Goal: Task Accomplishment & Management: Use online tool/utility

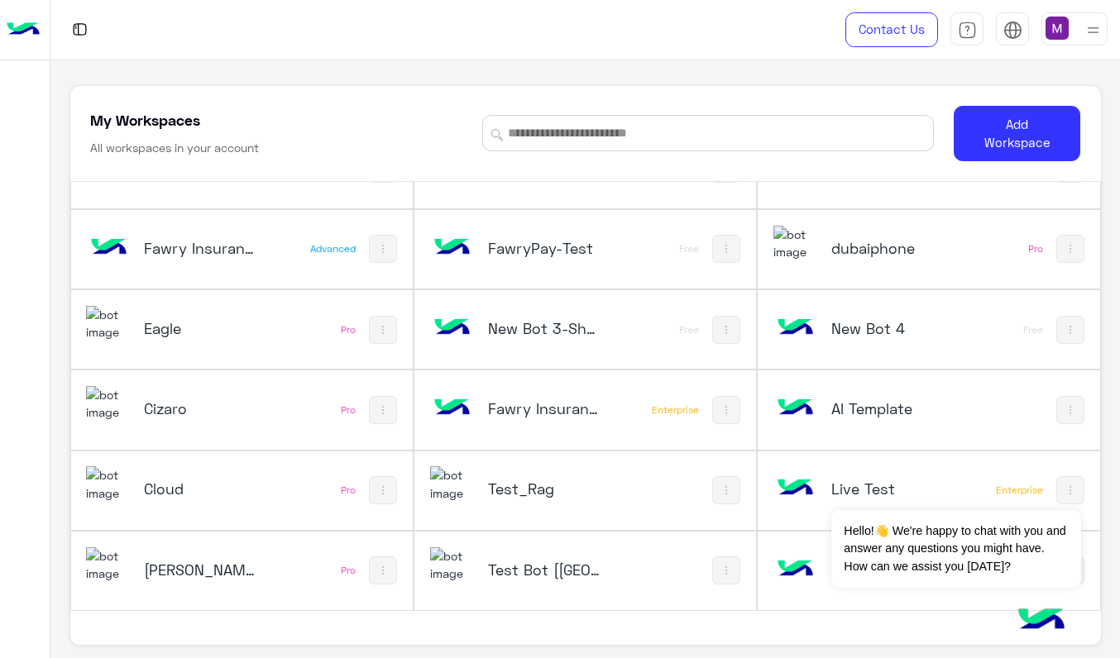
scroll to position [6, 0]
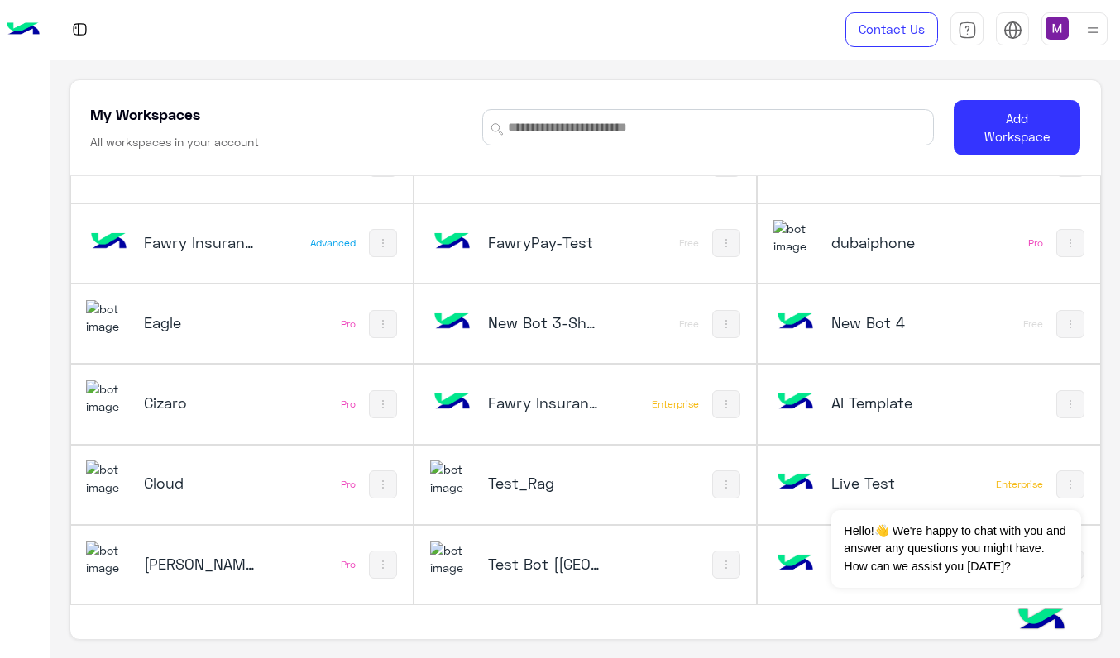
click at [529, 483] on h5 "Test_Rag" at bounding box center [544, 483] width 112 height 20
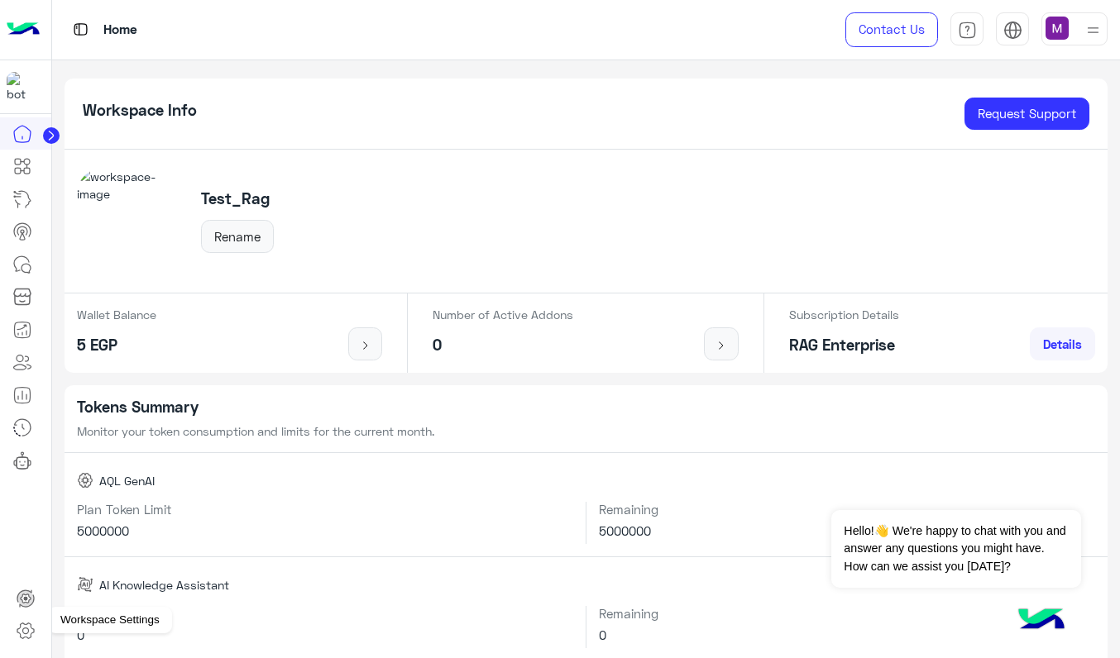
click at [28, 620] on link at bounding box center [25, 631] width 45 height 33
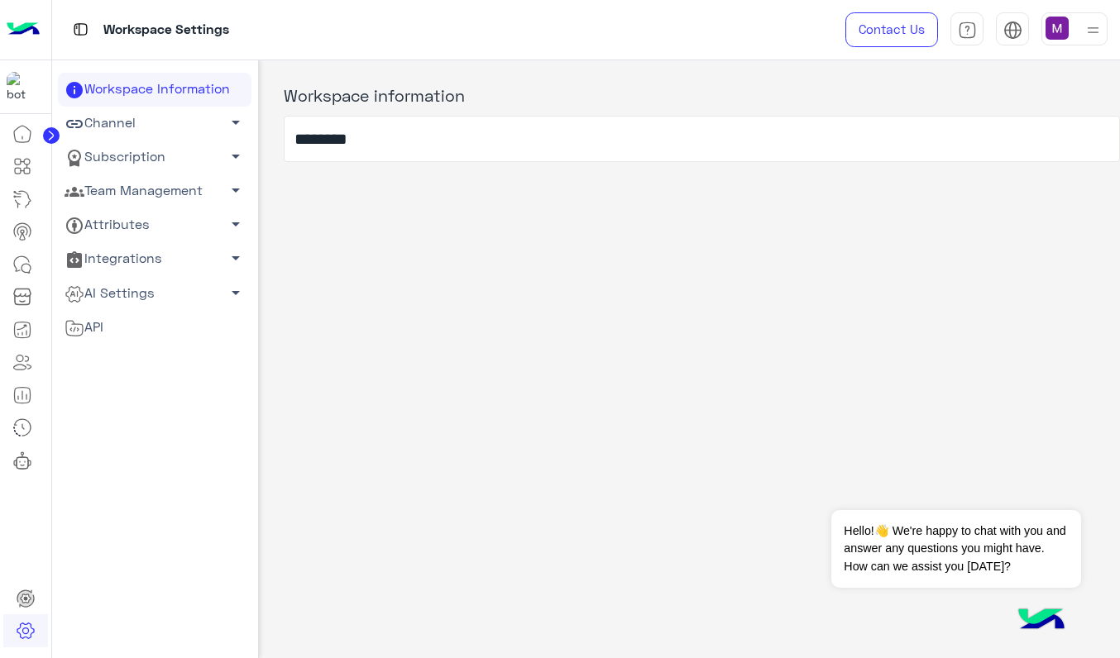
click at [144, 128] on link "Channel arrow_drop_down" at bounding box center [155, 124] width 194 height 34
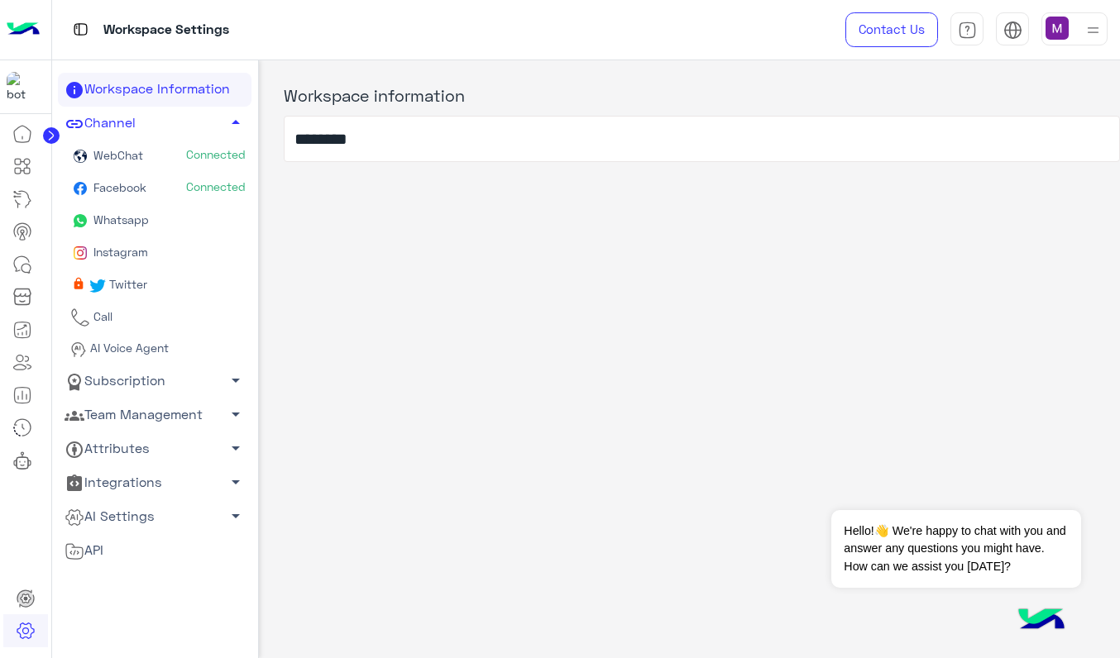
click at [155, 347] on span "AI Voice Agent" at bounding box center [128, 348] width 82 height 14
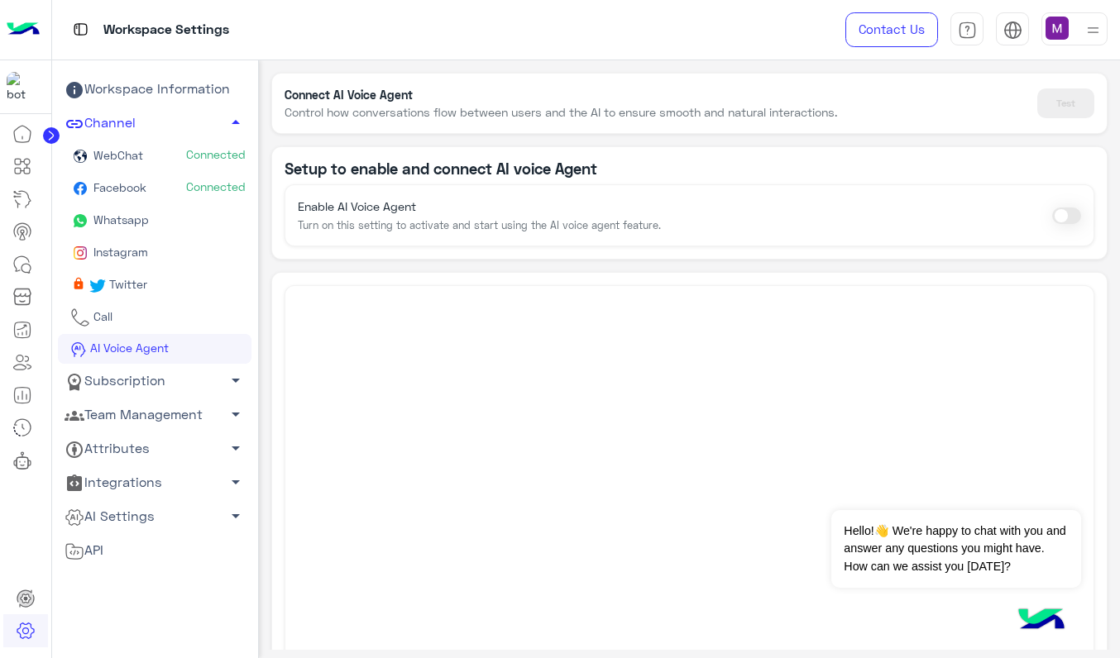
click at [1061, 215] on span at bounding box center [1066, 216] width 29 height 17
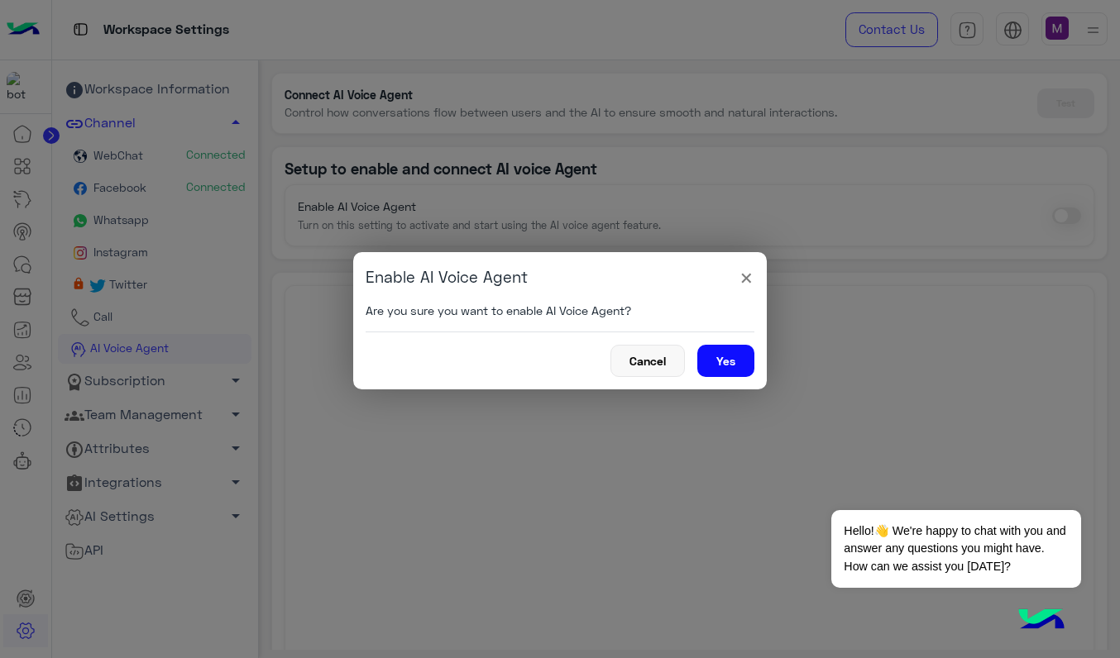
click at [719, 368] on button "Yes" at bounding box center [725, 361] width 57 height 32
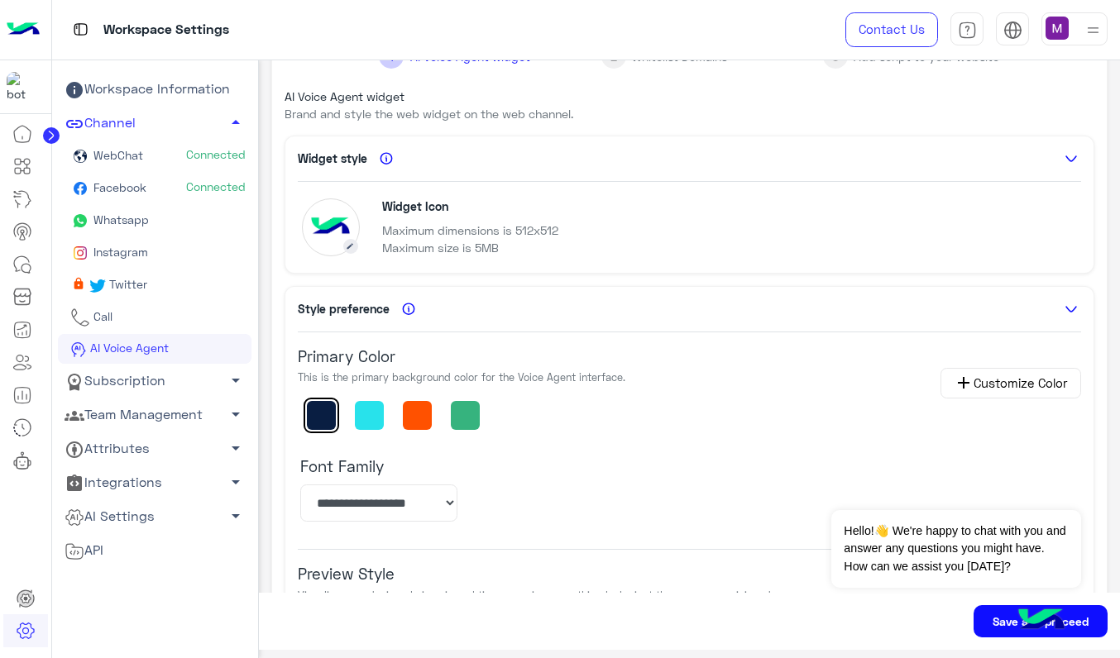
click at [367, 404] on button at bounding box center [369, 415] width 29 height 29
type input "*******"
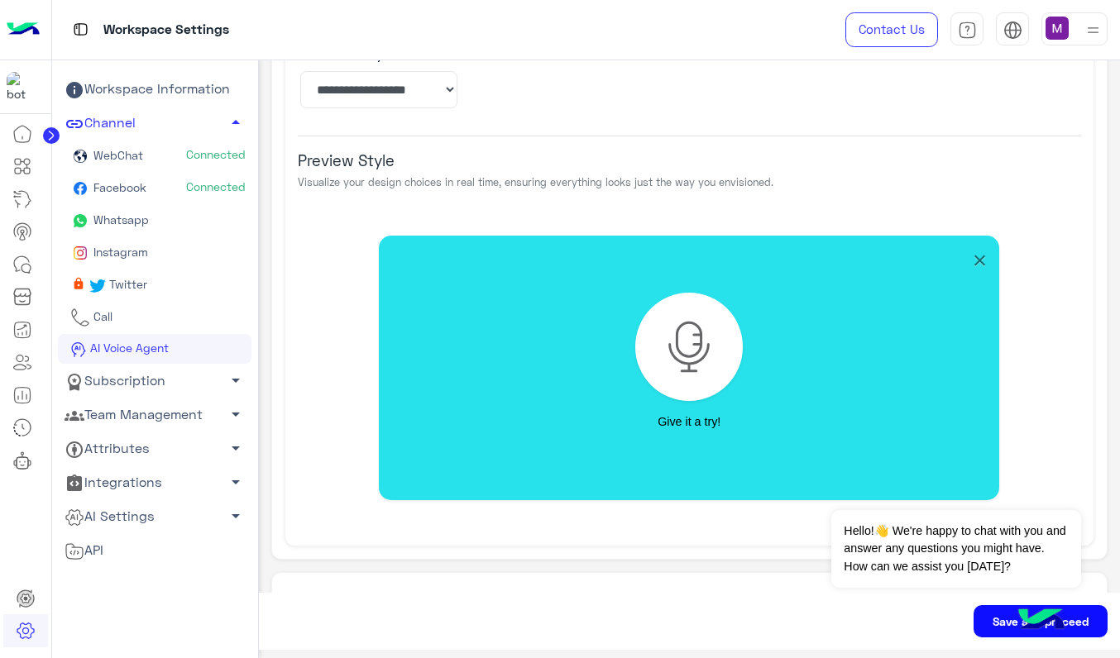
scroll to position [627, 0]
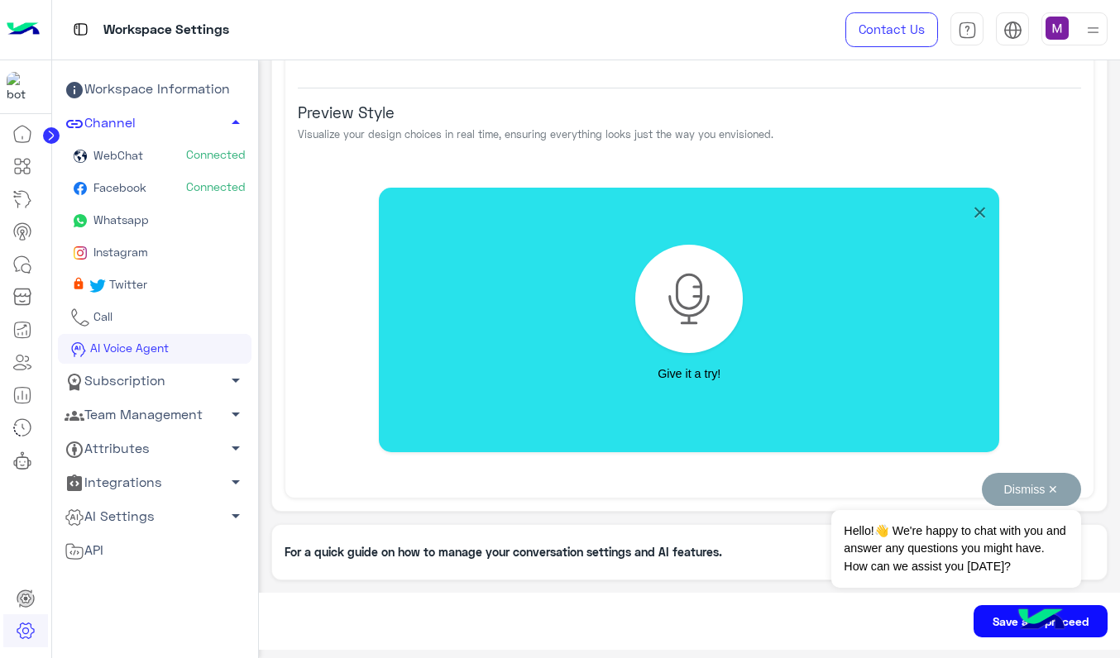
click at [1049, 489] on button "Dismiss ✕" at bounding box center [1031, 489] width 99 height 33
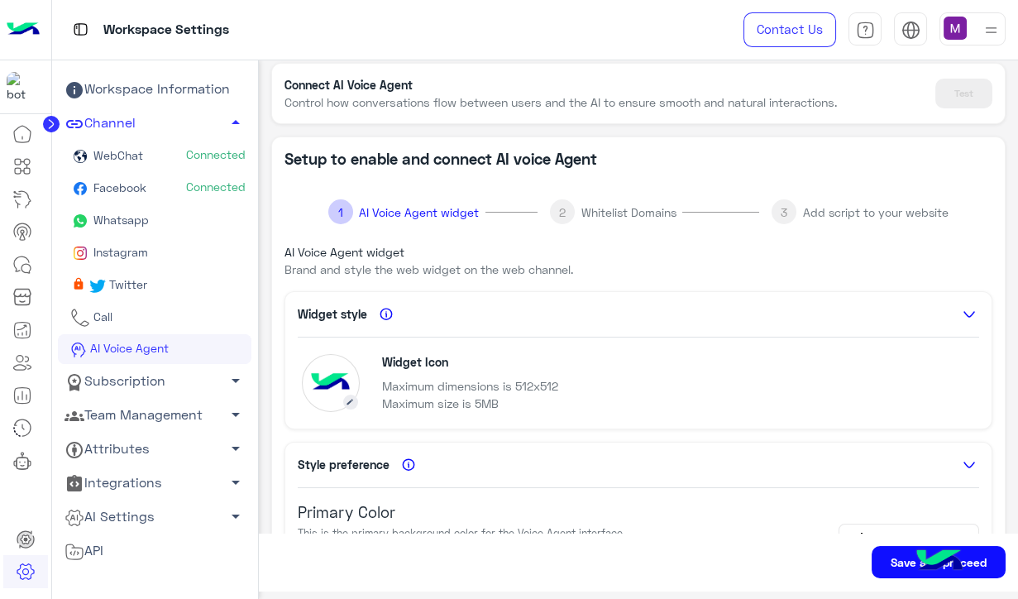
scroll to position [10, 0]
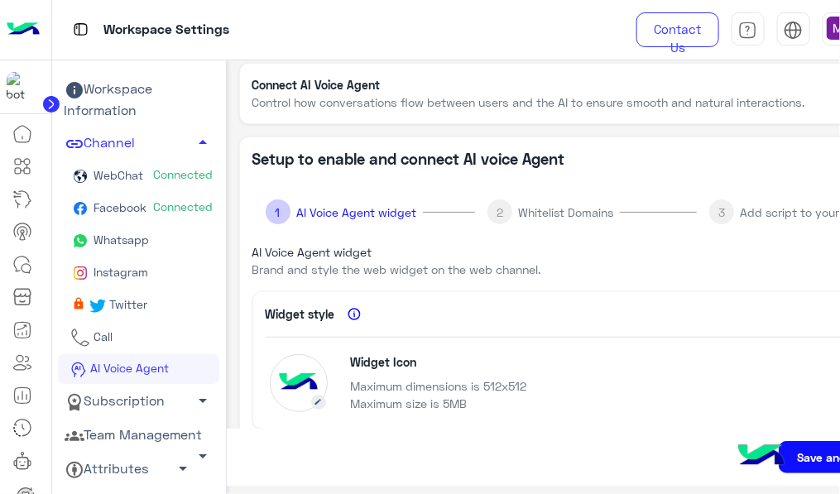
drag, startPoint x: 814, startPoint y: 455, endPoint x: 799, endPoint y: 448, distance: 16.6
click at [814, 455] on button "Save and proceed" at bounding box center [845, 457] width 134 height 32
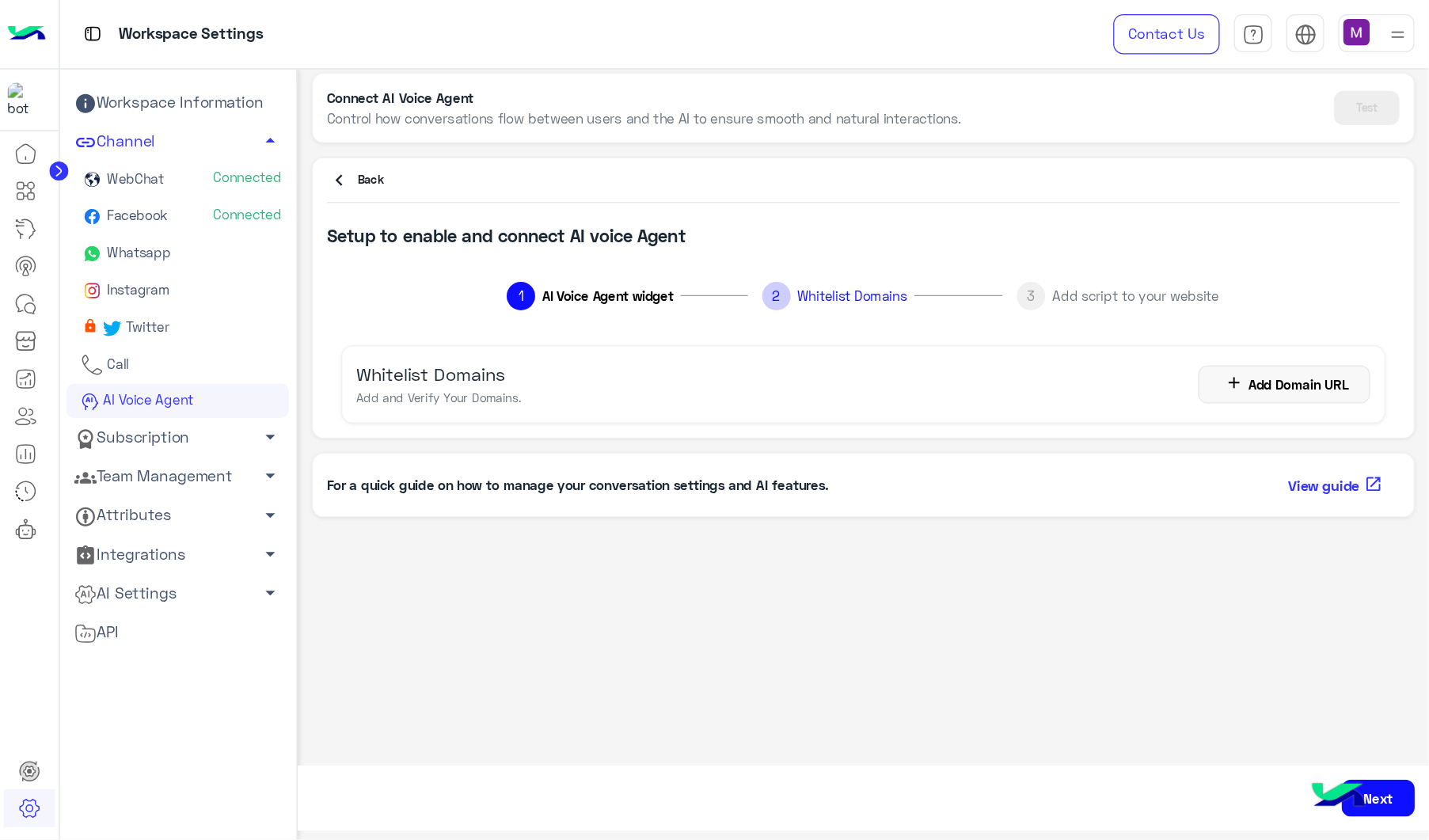
scroll to position [8, 0]
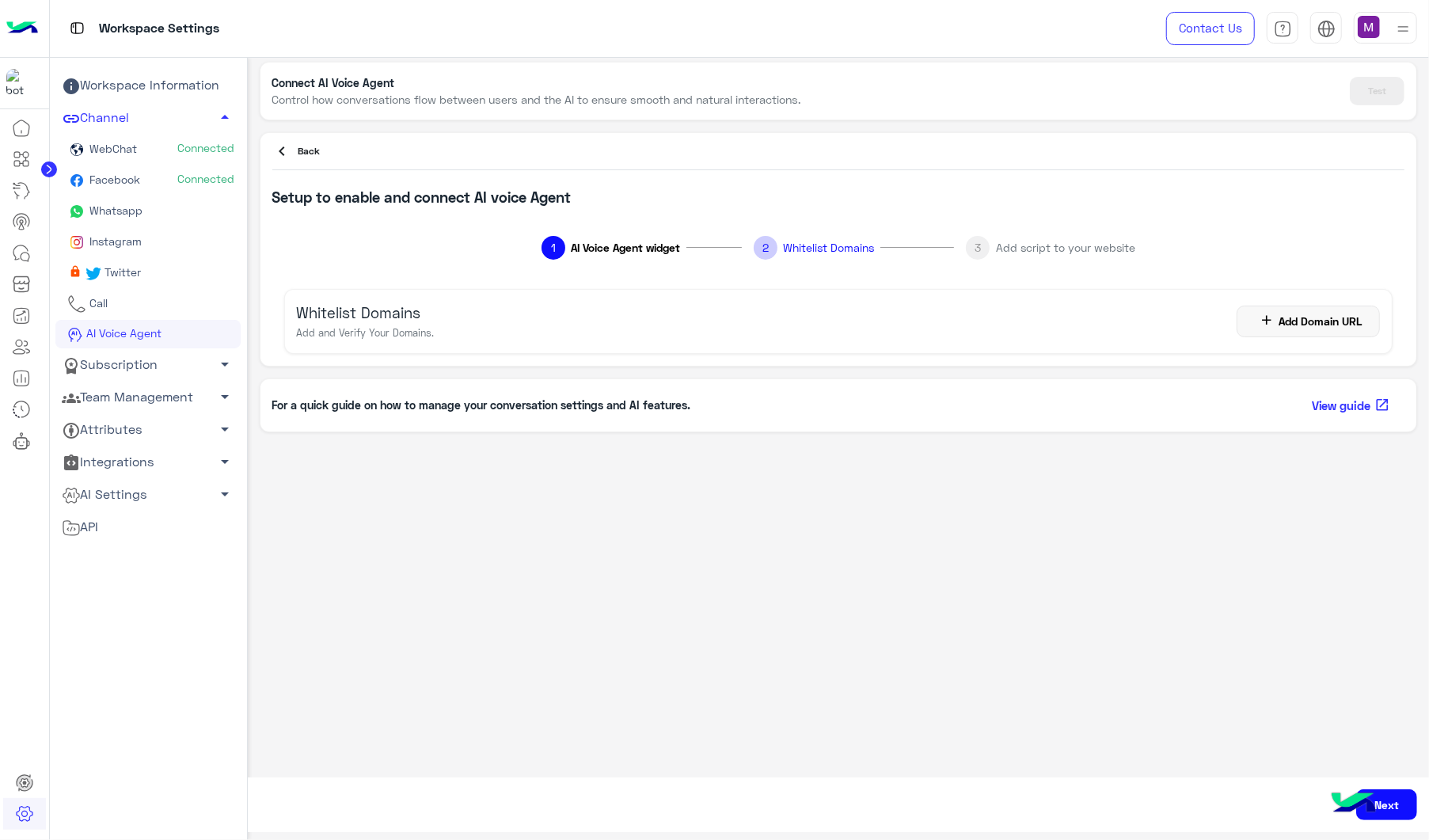
click at [1071, 314] on button "add Add Domain URL" at bounding box center [1308, 321] width 144 height 32
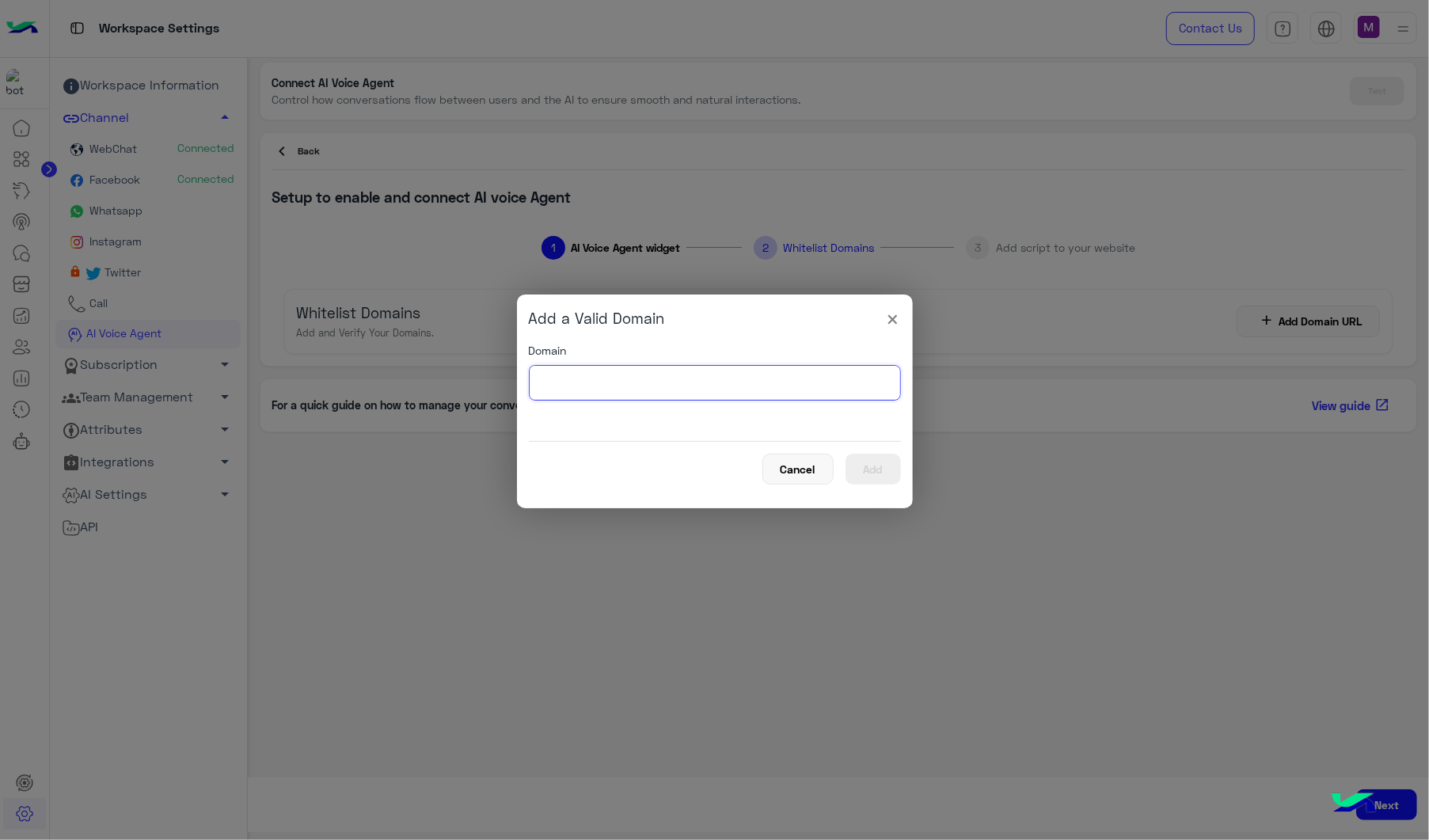
click at [698, 392] on input "text" at bounding box center [715, 382] width 372 height 35
paste input "**********"
type input "**********"
click at [861, 467] on button "Add" at bounding box center [873, 469] width 56 height 31
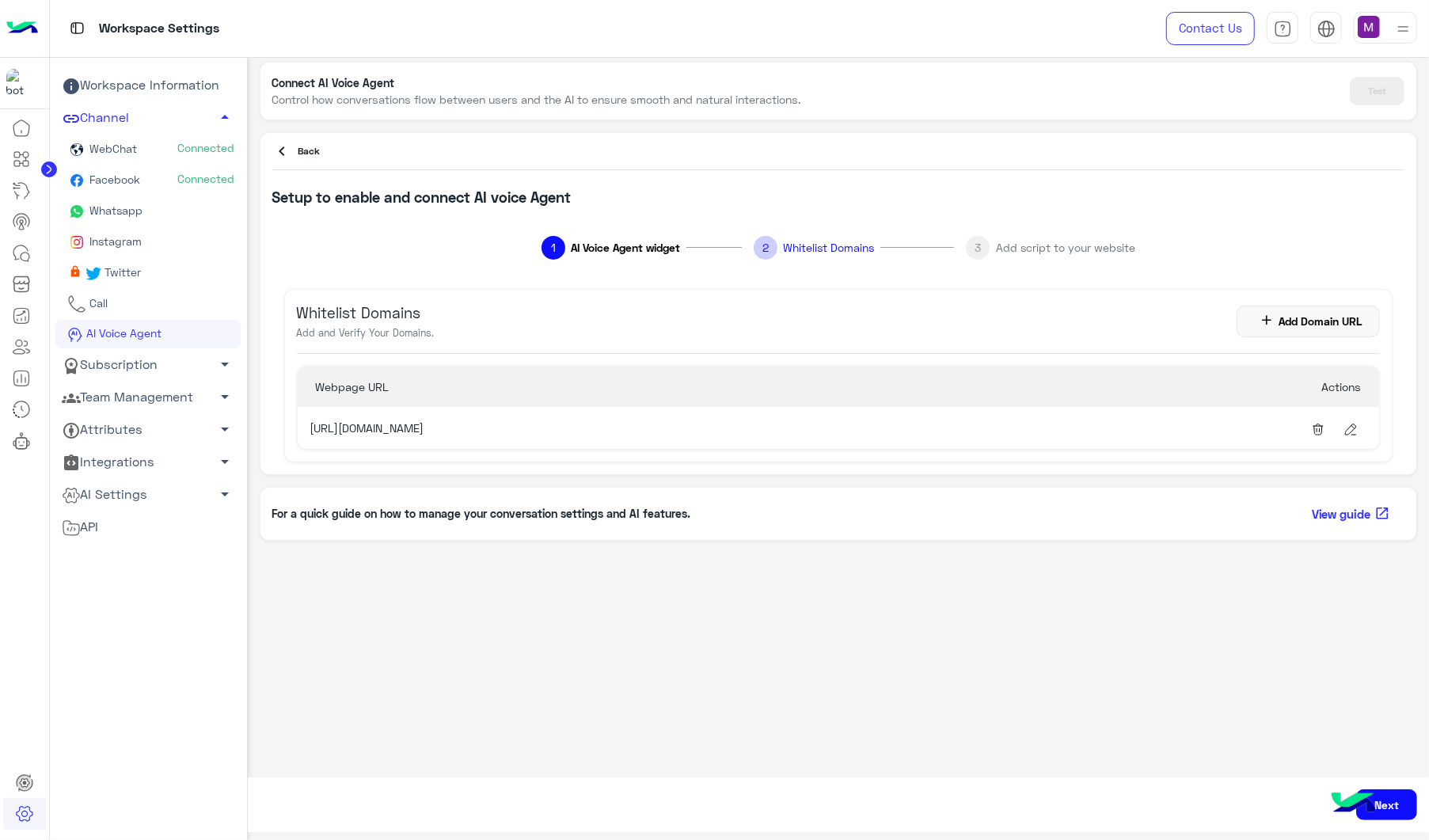
click at [1071, 630] on button "Next" at bounding box center [1387, 805] width 61 height 31
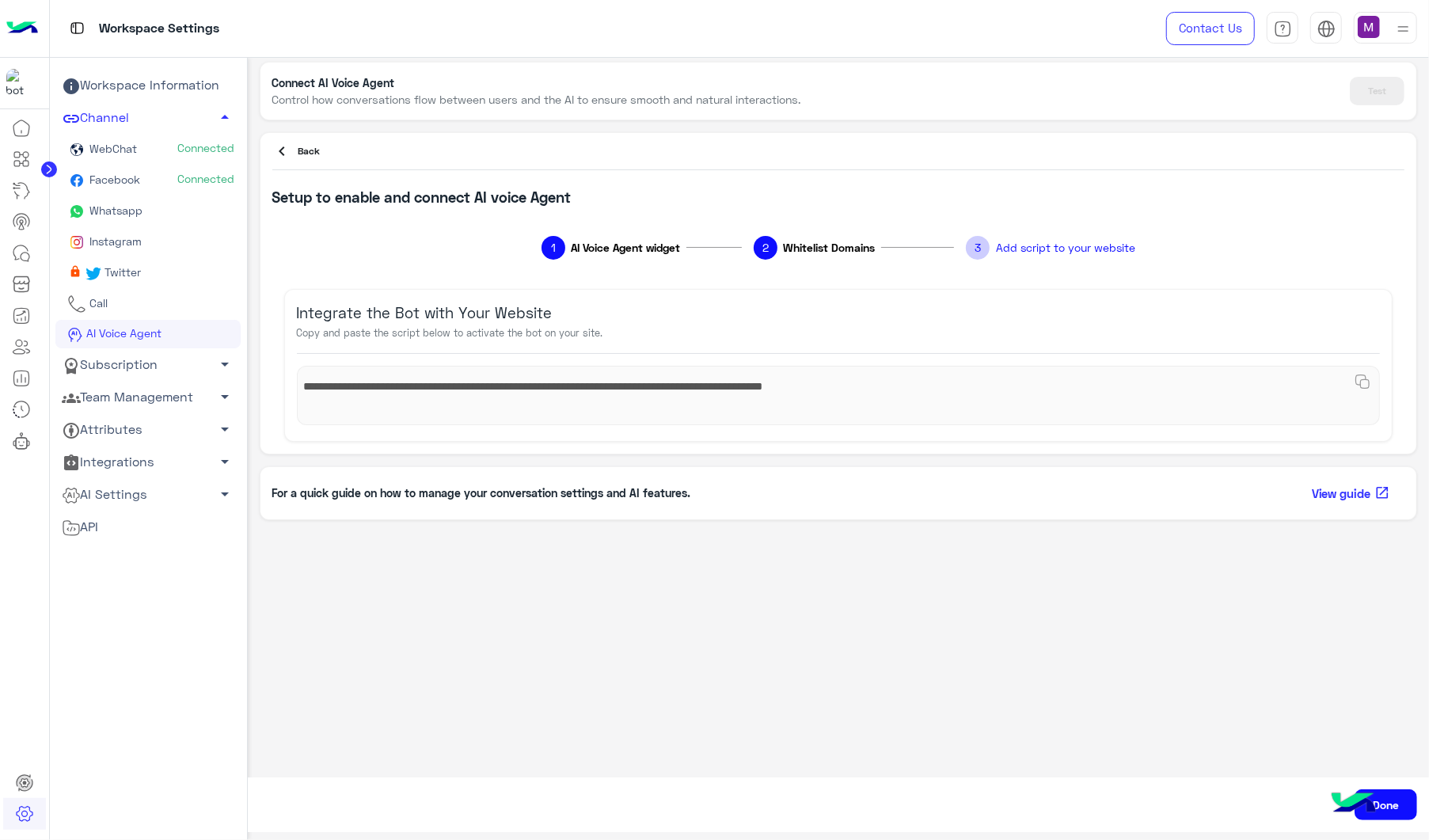
click at [1071, 630] on button "Done" at bounding box center [1385, 805] width 62 height 31
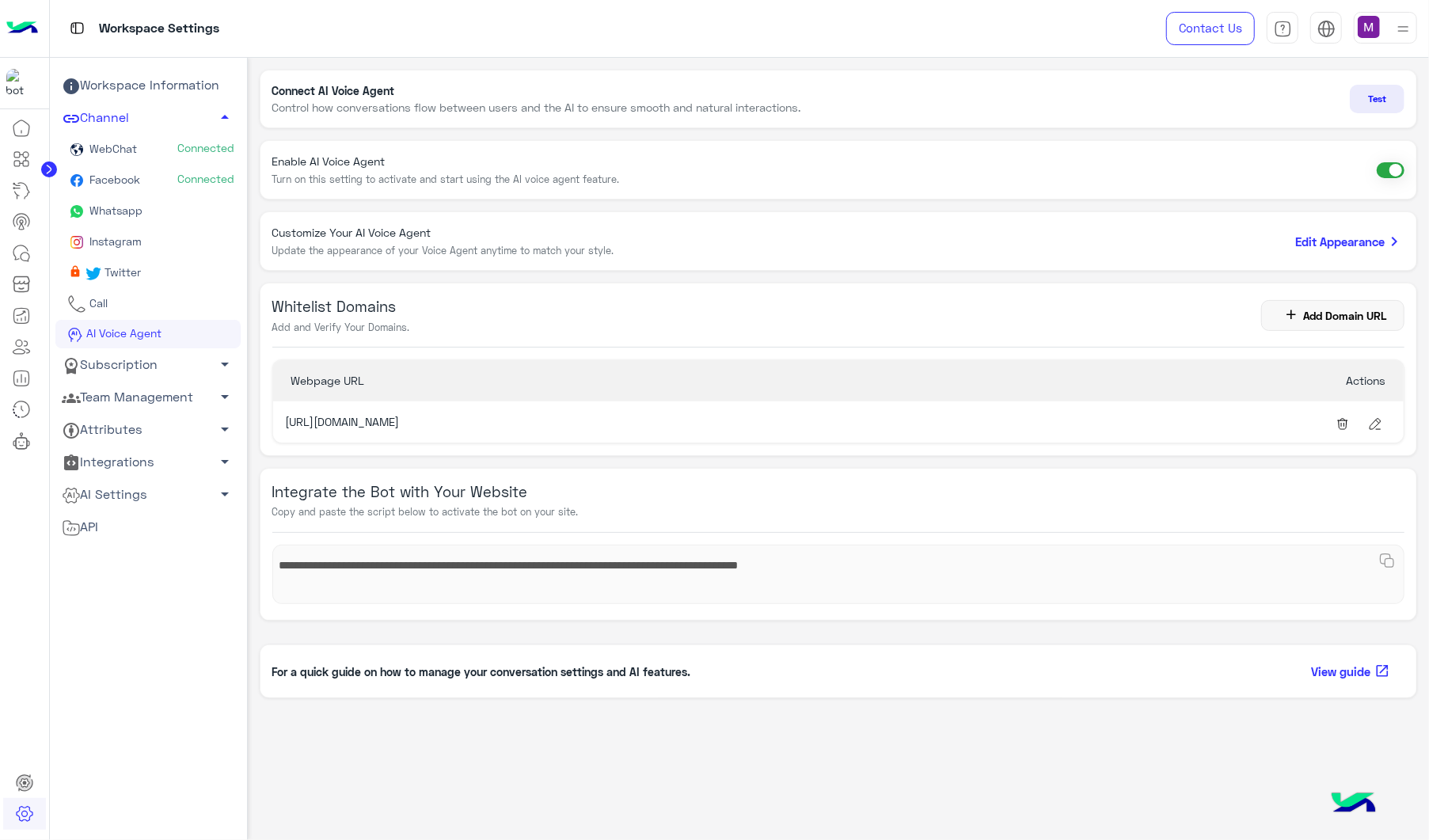
click at [1071, 101] on button "Test" at bounding box center [1376, 99] width 55 height 29
click at [19, 25] on img at bounding box center [22, 28] width 32 height 33
